Goal: Communication & Community: Ask a question

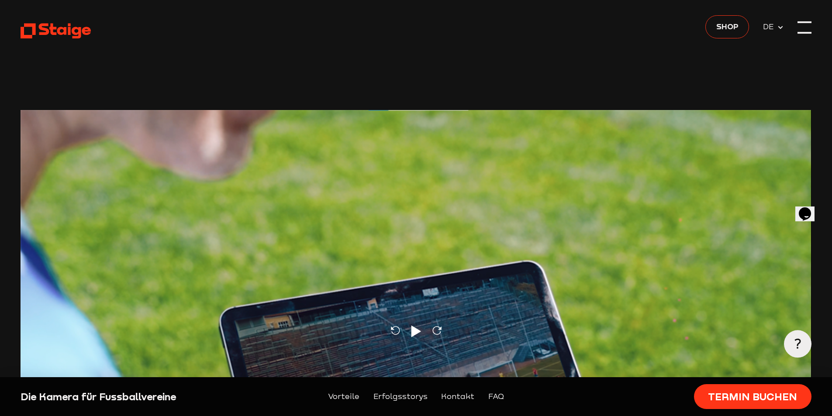
click at [800, 24] on div at bounding box center [805, 28] width 14 height 14
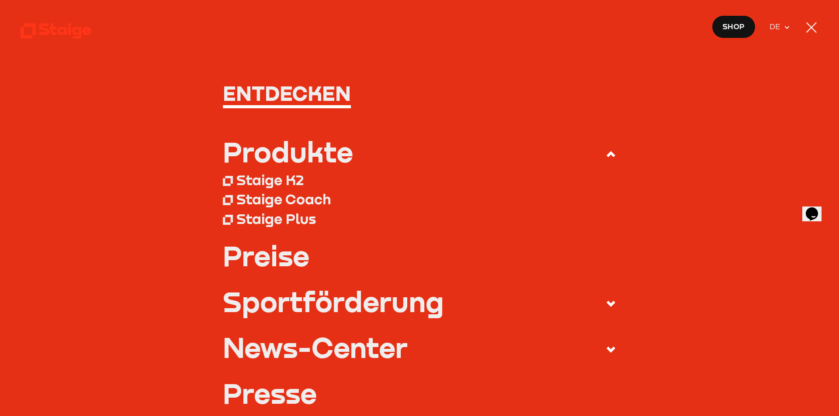
click at [809, 27] on div at bounding box center [811, 28] width 14 height 14
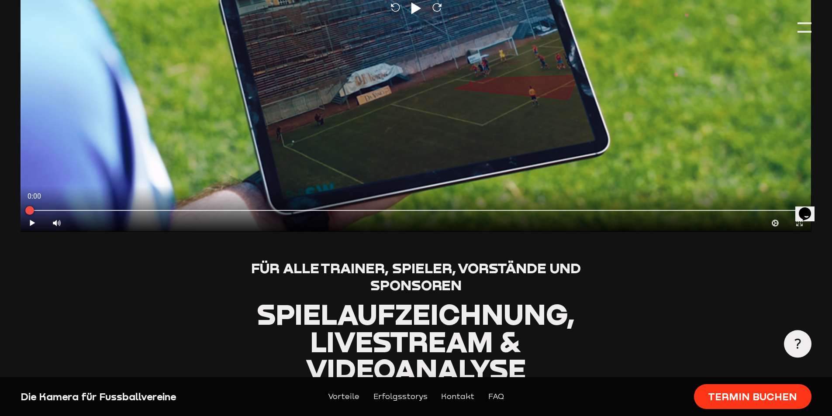
scroll to position [350, 0]
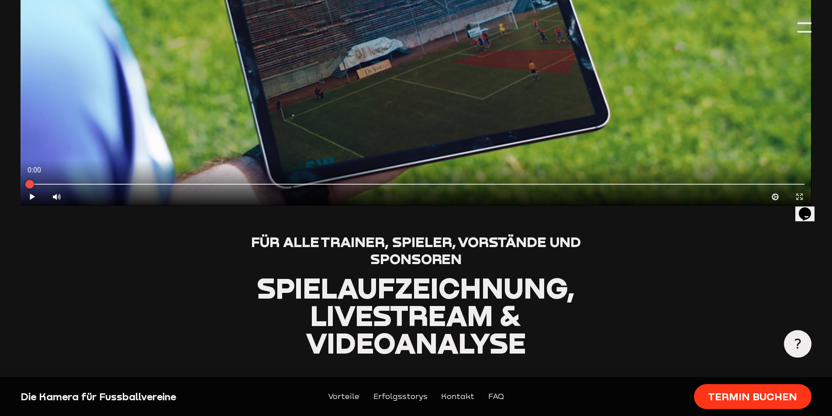
click at [812, 210] on div "Opens Chat This icon Opens the chat window." at bounding box center [805, 214] width 14 height 14
click at [622, 303] on header "Reload Play Reload 0:00 Play Volume High Cog Expand Medien Close Guest: Hallo S…" at bounding box center [416, 129] width 791 height 959
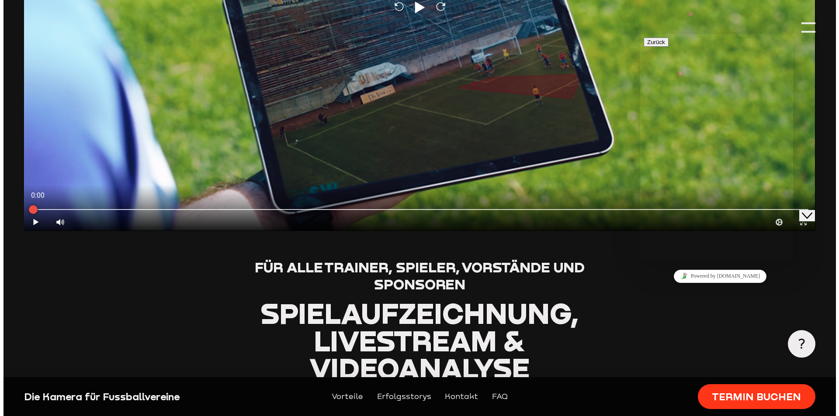
scroll to position [0, 0]
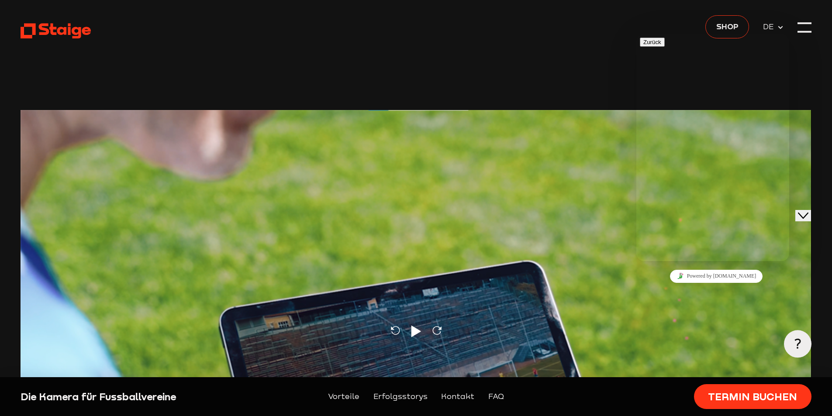
click at [809, 211] on icon "Close Chat This icon closes the chat window." at bounding box center [803, 215] width 10 height 10
click at [806, 27] on div at bounding box center [805, 28] width 14 height 14
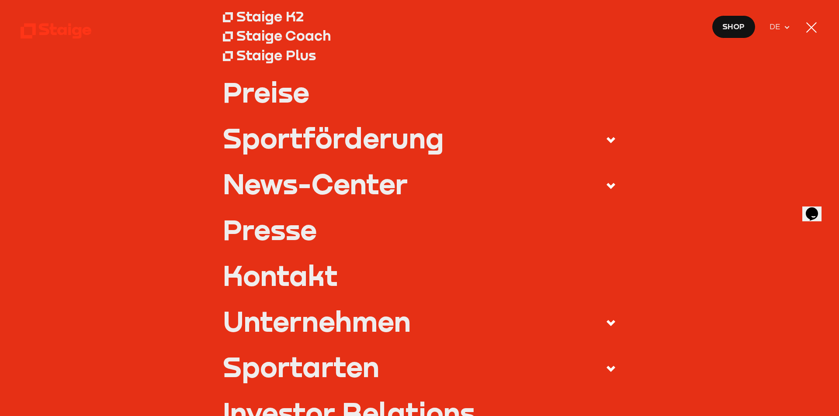
scroll to position [350, 0]
